Goal: Task Accomplishment & Management: Use online tool/utility

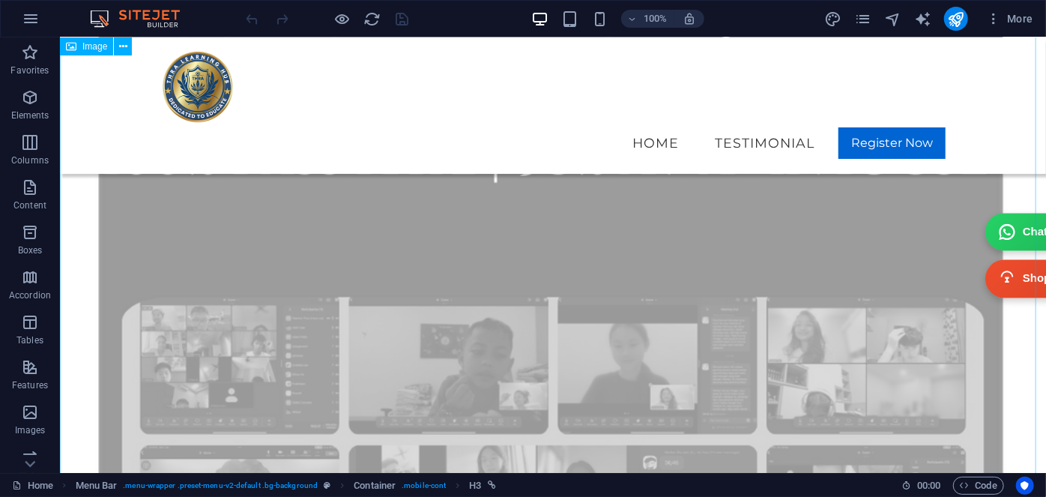
scroll to position [1365, 0]
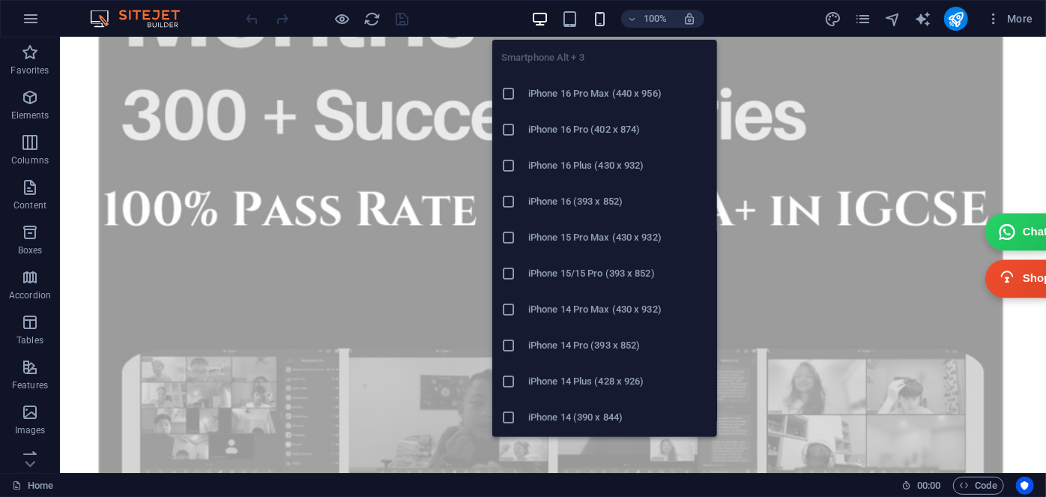
click at [597, 14] on icon "button" at bounding box center [599, 18] width 17 height 17
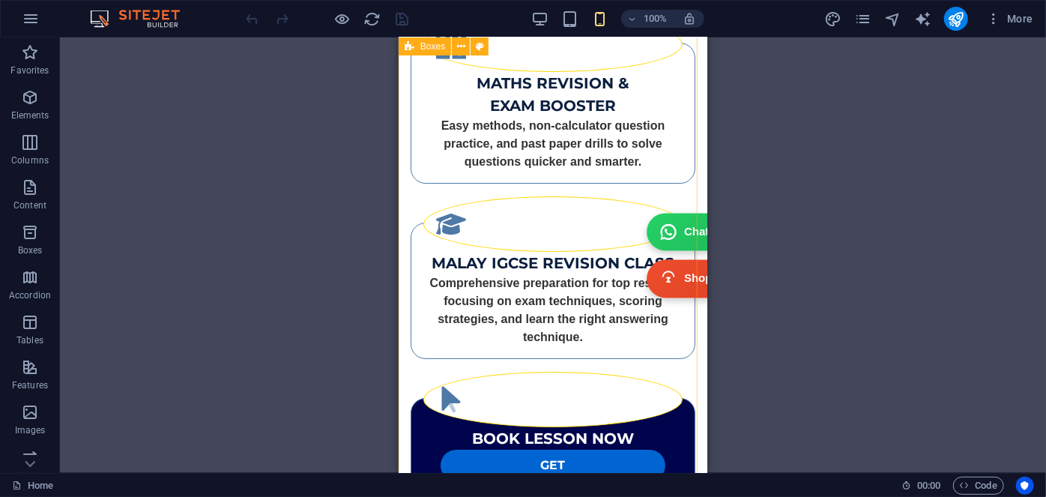
scroll to position [2673, 0]
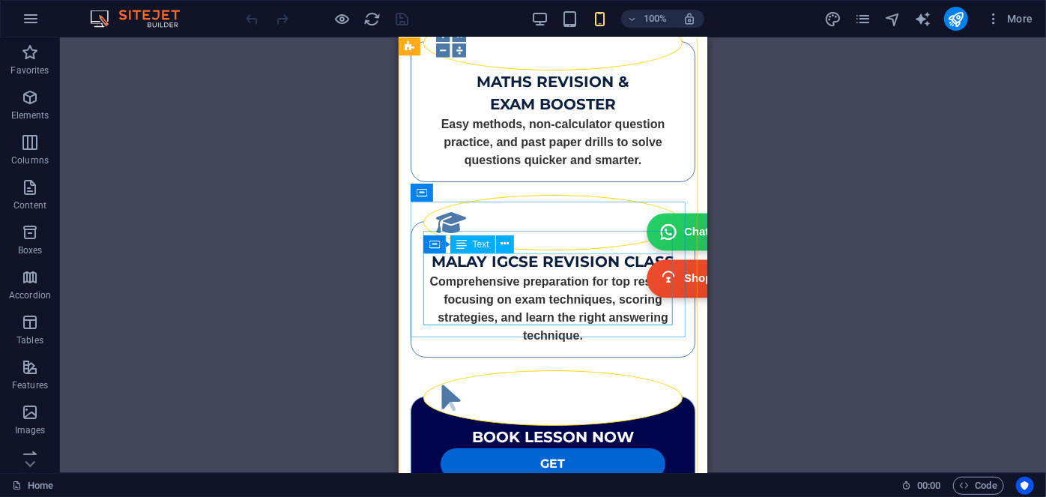
click at [503, 283] on div "Comprehensive preparation for top results, focusing on exam techniques, scoring…" at bounding box center [552, 308] width 259 height 72
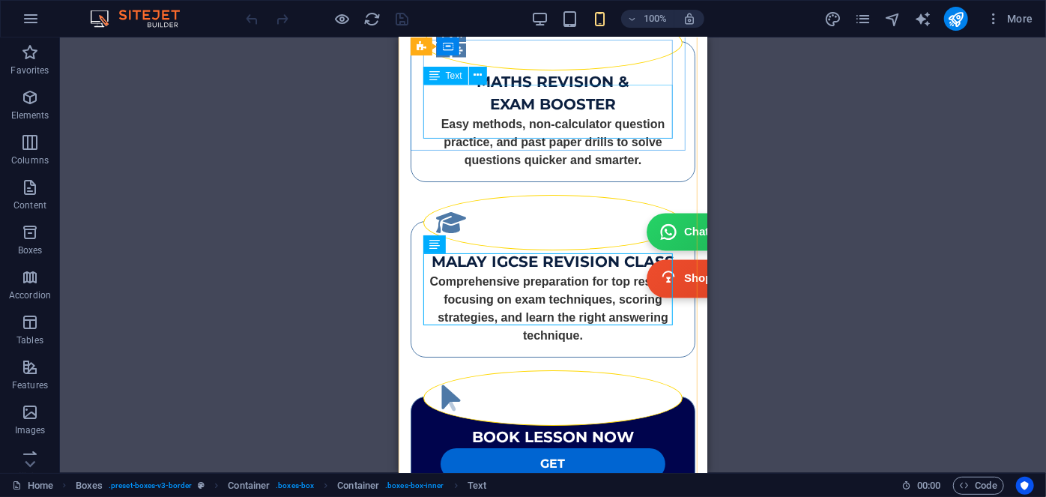
click at [546, 120] on div "Easy methods, non-calculator question practice, and past paper drills to solve …" at bounding box center [552, 142] width 259 height 54
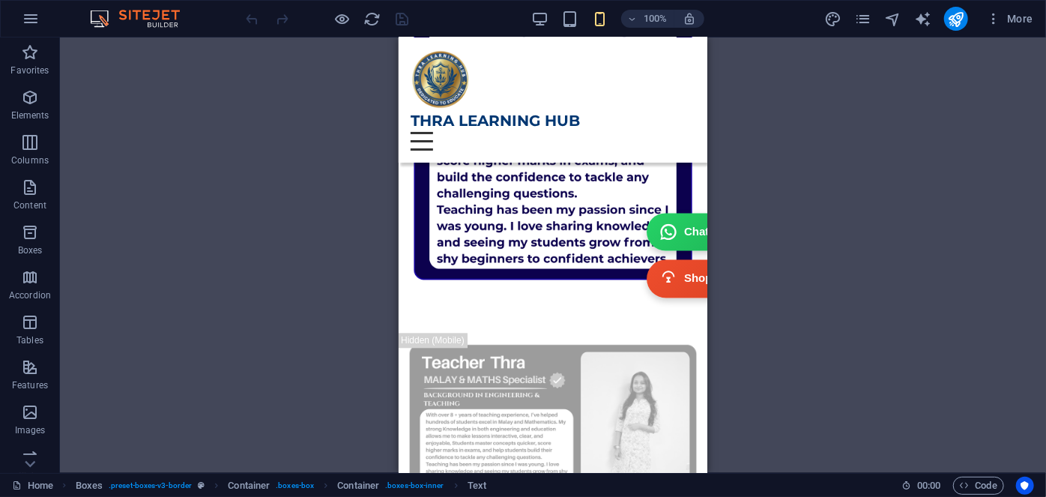
scroll to position [1653, 0]
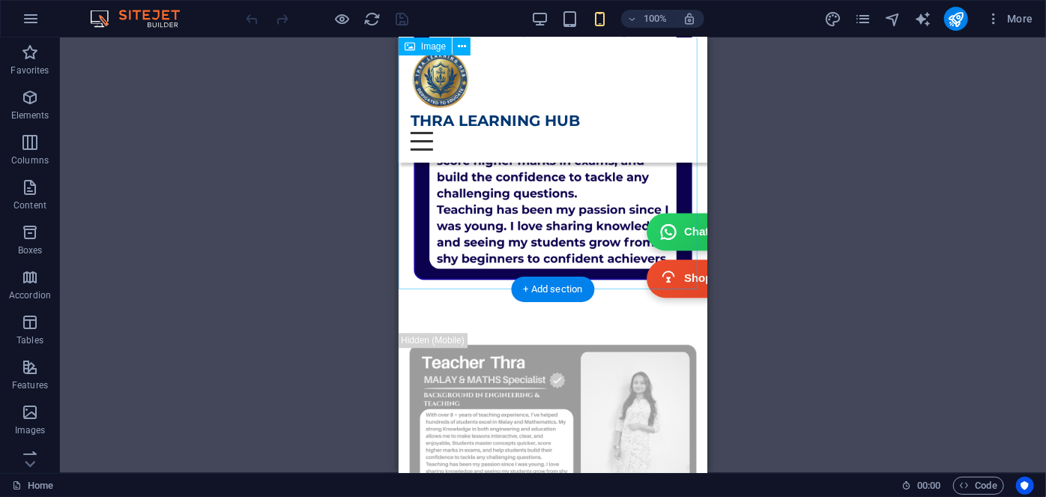
click at [524, 187] on figure at bounding box center [552, 19] width 309 height 549
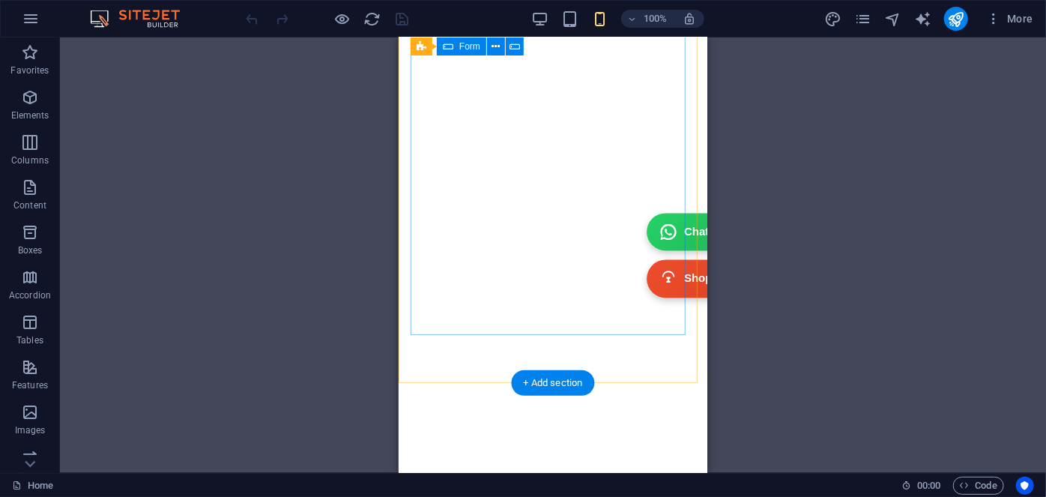
scroll to position [5798, 0]
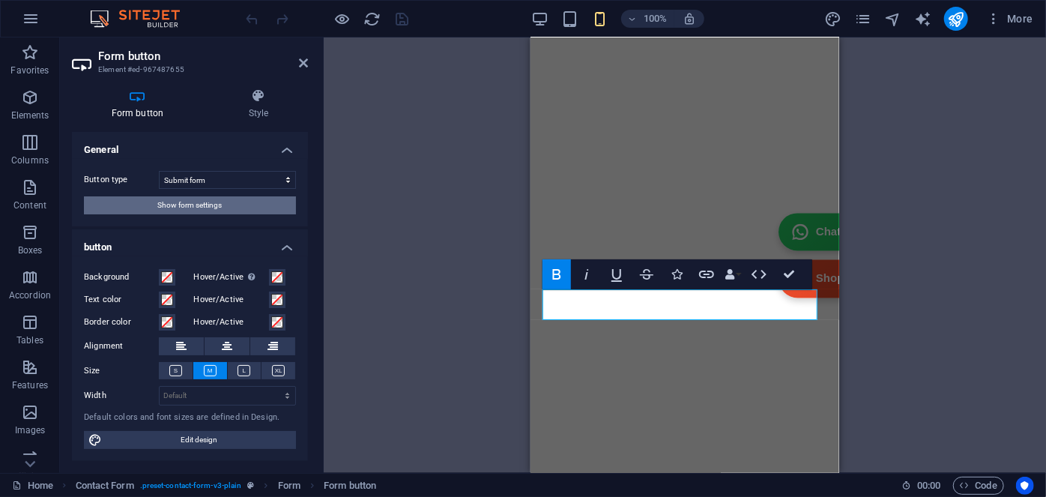
click at [222, 202] on span "Show form settings" at bounding box center [190, 205] width 64 height 18
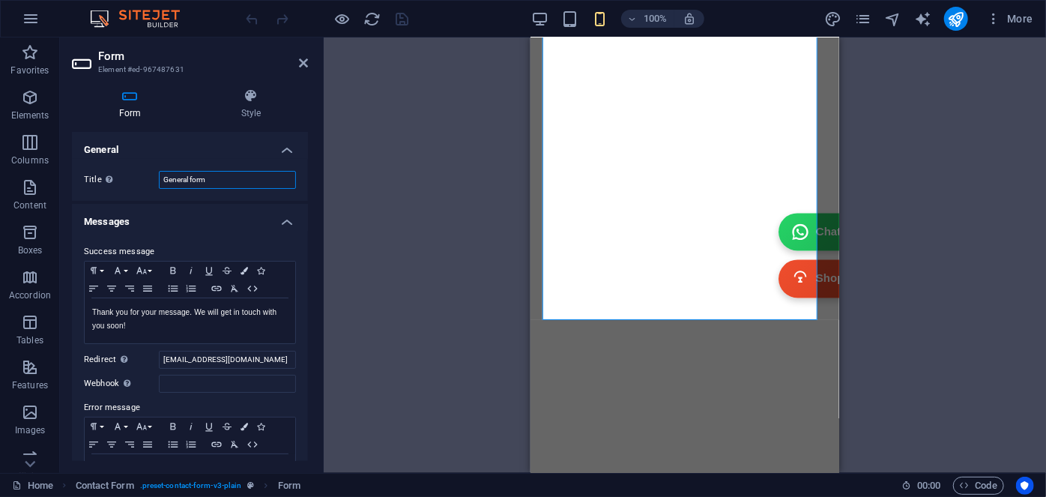
click at [229, 175] on input "General form" at bounding box center [227, 180] width 137 height 18
click at [218, 206] on h4 "Messages" at bounding box center [190, 217] width 236 height 27
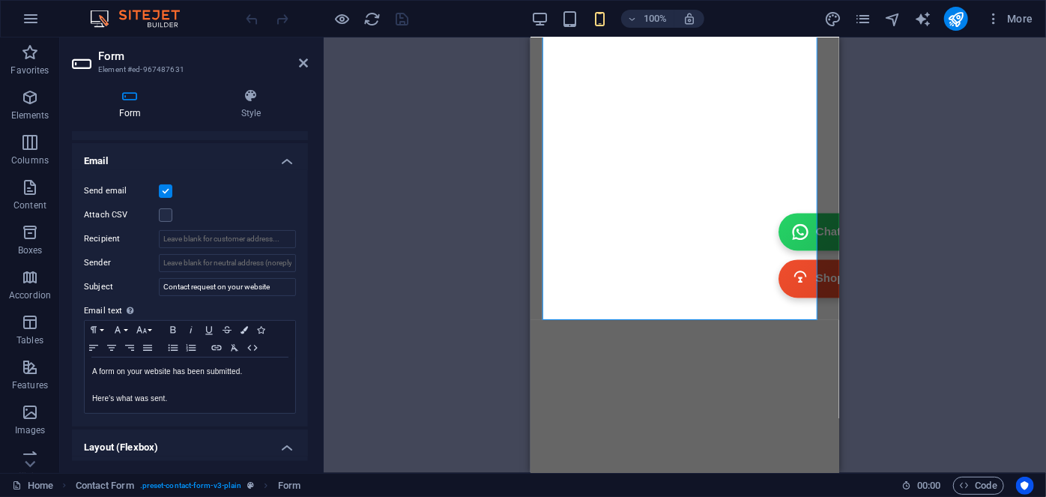
scroll to position [103, 0]
click at [172, 220] on div "Attach CSV" at bounding box center [190, 212] width 212 height 18
click at [166, 211] on label at bounding box center [165, 211] width 13 height 13
click at [0, 0] on input "Attach CSV" at bounding box center [0, 0] width 0 height 0
click at [192, 235] on input "Recipient" at bounding box center [227, 236] width 137 height 18
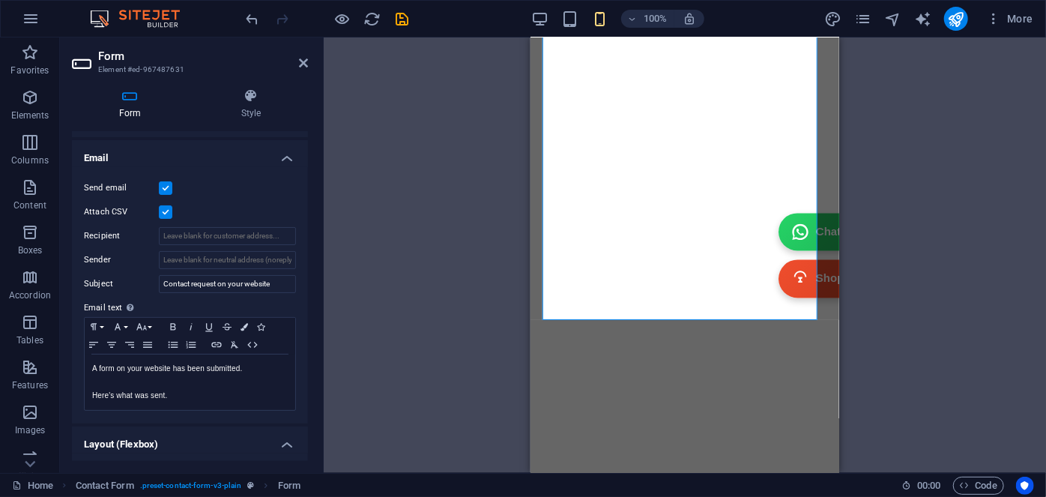
click at [206, 217] on div "Attach CSV" at bounding box center [190, 212] width 212 height 18
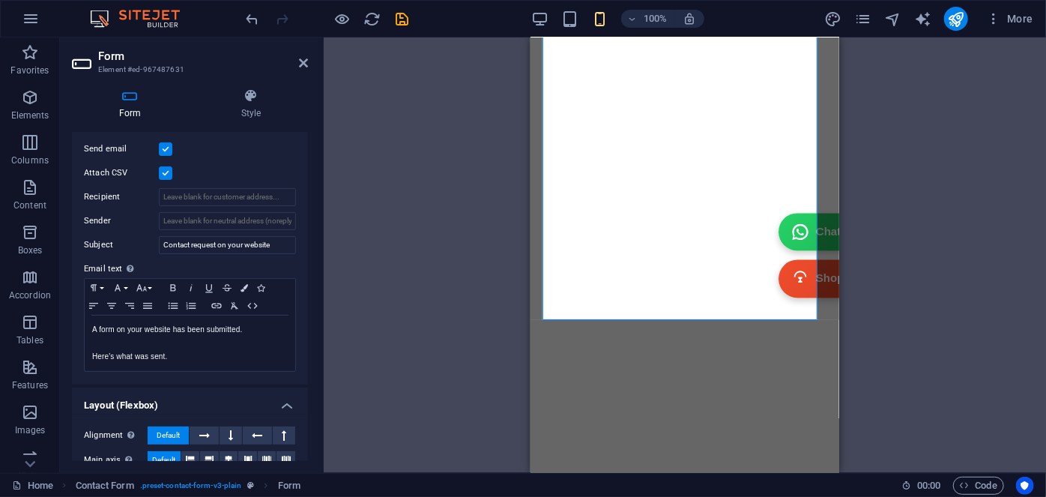
scroll to position [143, 0]
click at [197, 194] on input "Recipient" at bounding box center [227, 196] width 137 height 18
type input "[EMAIL_ADDRESS][DOMAIN_NAME]"
click at [244, 163] on div "Attach CSV" at bounding box center [190, 172] width 212 height 18
click at [400, 280] on div "Drag here to replace the existing content. Press “Ctrl” if you want to create a…" at bounding box center [685, 254] width 723 height 435
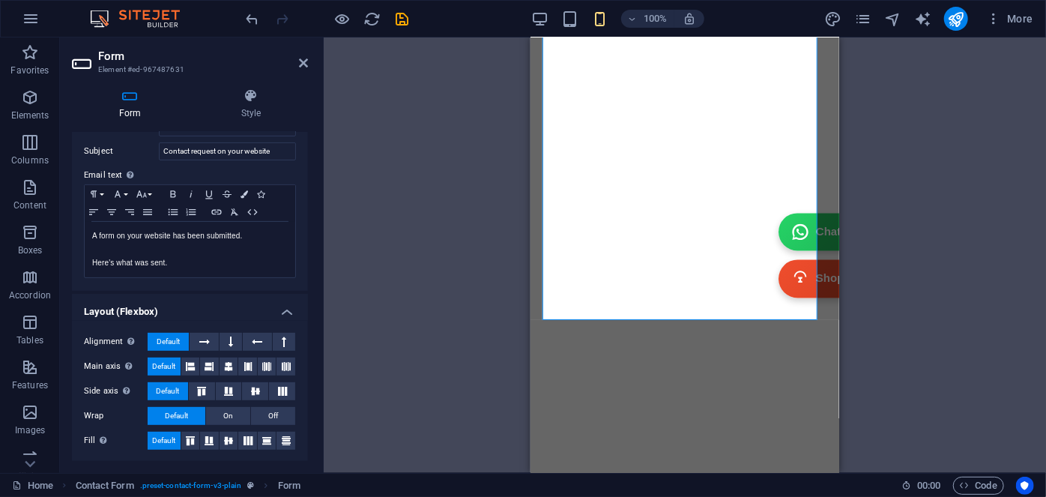
scroll to position [0, 0]
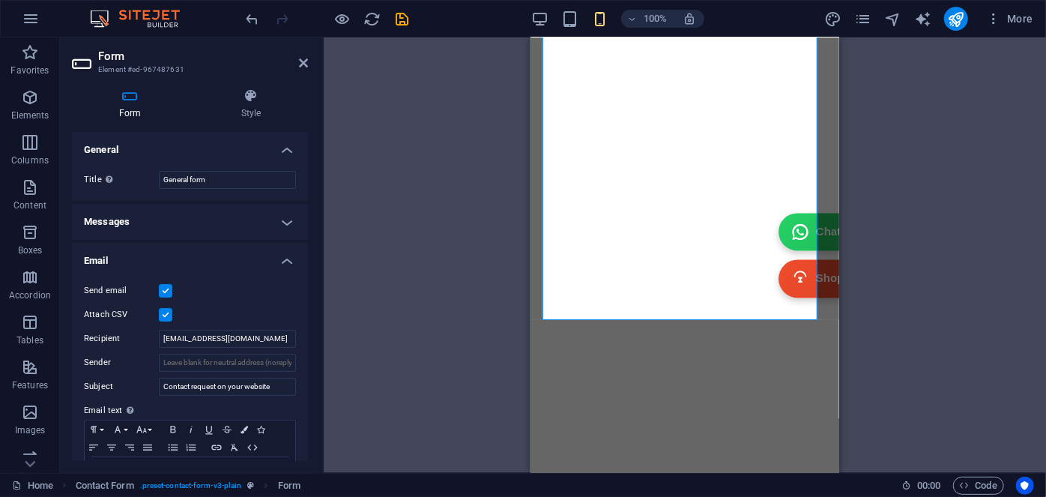
click at [319, 189] on div "Form Style General Title Define a name for the form. General form Messages Succ…" at bounding box center [190, 274] width 260 height 397
click at [301, 60] on icon at bounding box center [303, 63] width 9 height 12
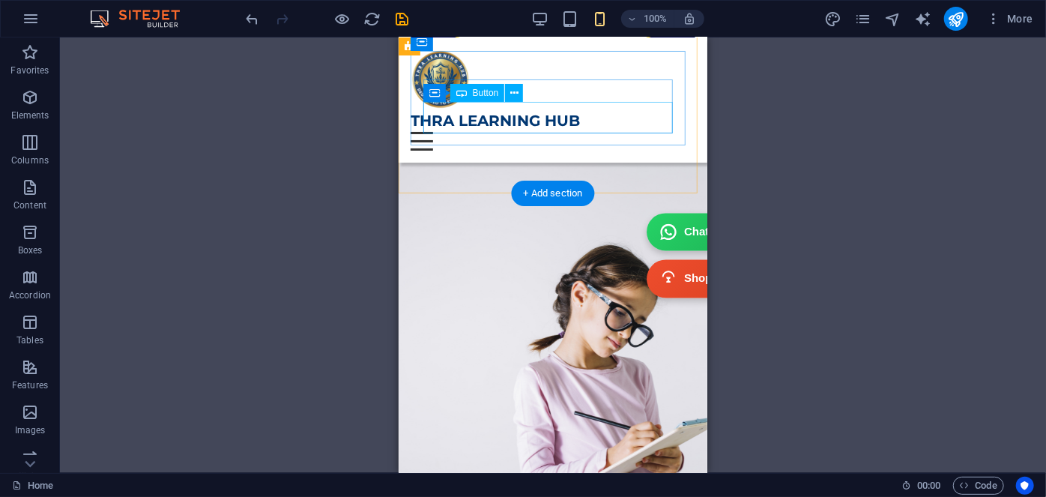
scroll to position [2926, 0]
